Goal: Task Accomplishment & Management: Manage account settings

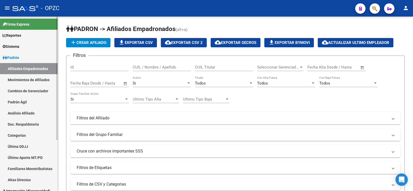
scroll to position [244, 0]
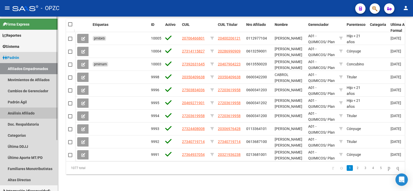
click at [30, 112] on link "Análisis Afiliado" at bounding box center [29, 112] width 58 height 11
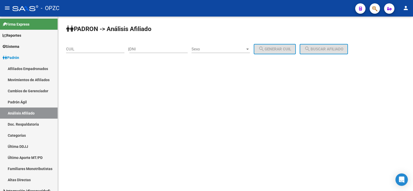
click at [87, 48] on input "CUIL" at bounding box center [95, 49] width 58 height 5
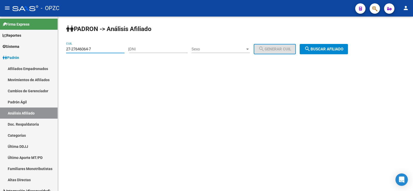
type input "27-27646064-7"
click at [343, 48] on span "search Buscar afiliado" at bounding box center [324, 49] width 39 height 5
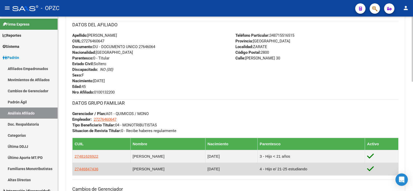
scroll to position [293, 0]
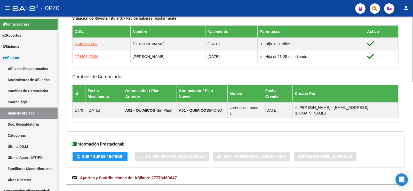
click at [161, 175] on span "Aportes y Contribuciones del Afiliado: 27276460647" at bounding box center [128, 177] width 97 height 5
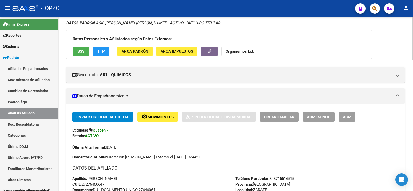
scroll to position [0, 0]
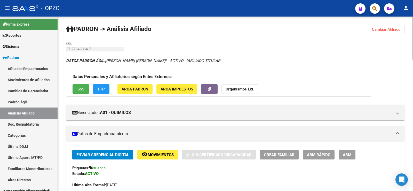
click at [39, 69] on link "Afiliados Empadronados" at bounding box center [29, 68] width 58 height 11
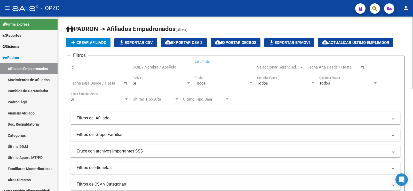
paste input "27-27646064-7"
click at [201, 66] on input "27-27646064-7" at bounding box center [224, 67] width 58 height 5
click at [218, 67] on input "2727646064-7" at bounding box center [224, 67] width 58 height 5
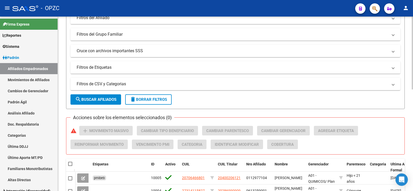
scroll to position [103, 0]
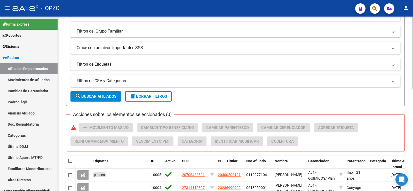
type input "27276460647"
click at [109, 96] on span "search Buscar Afiliados" at bounding box center [95, 96] width 41 height 5
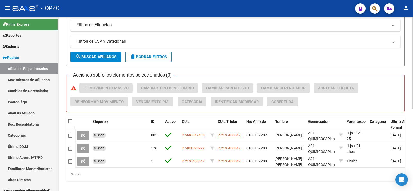
scroll to position [153, 0]
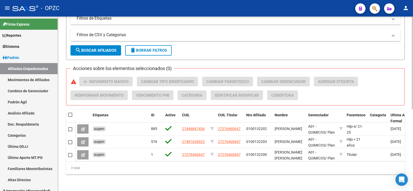
click at [69, 113] on span at bounding box center [70, 115] width 4 height 4
click at [70, 117] on input "checkbox" at bounding box center [70, 117] width 0 height 0
checkbox input "true"
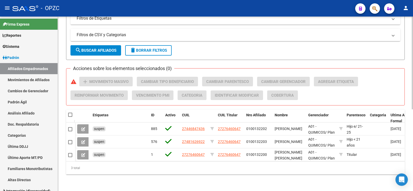
checkbox input "true"
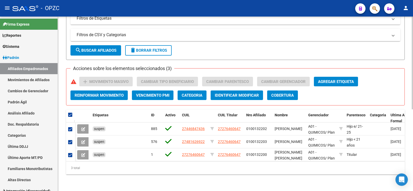
click at [348, 79] on span "Agregar Etiqueta" at bounding box center [336, 81] width 36 height 5
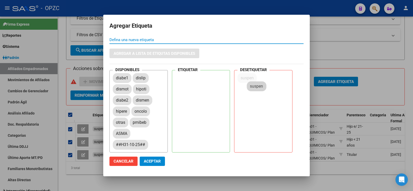
drag, startPoint x: 122, startPoint y: 134, endPoint x: 261, endPoint y: 84, distance: 147.1
click at [159, 158] on button "Aceptar" at bounding box center [152, 161] width 25 height 9
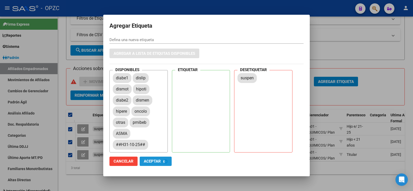
checkbox input "false"
